Goal: Information Seeking & Learning: Learn about a topic

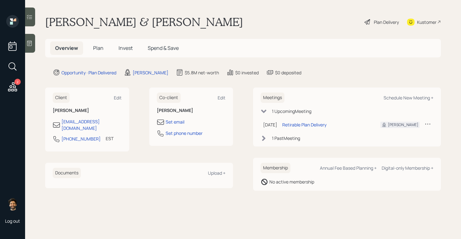
click at [127, 51] on span "Invest" at bounding box center [126, 48] width 14 height 7
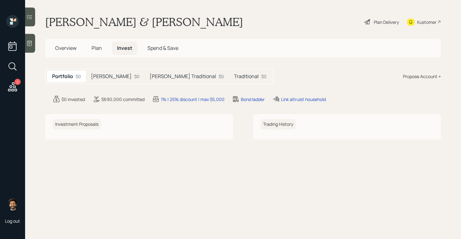
click at [117, 75] on div "Scott Roth $0" at bounding box center [115, 77] width 59 height 12
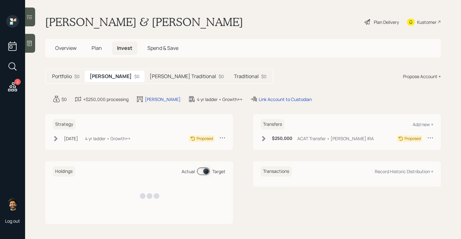
click at [154, 78] on h5 "Scott Traditional" at bounding box center [183, 76] width 67 height 6
click at [235, 78] on h5 "Traditional" at bounding box center [247, 76] width 25 height 6
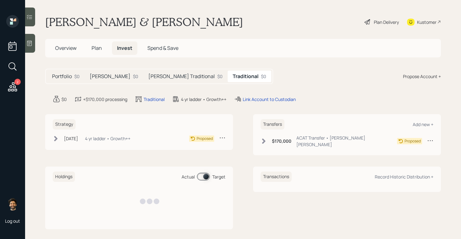
click at [103, 49] on h5 "Plan" at bounding box center [97, 47] width 20 height 13
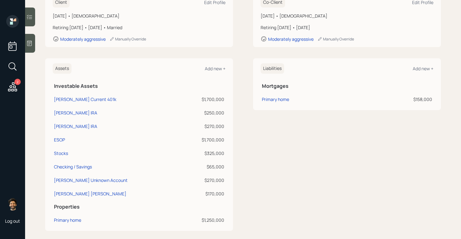
scroll to position [104, 0]
